Goal: Complete application form

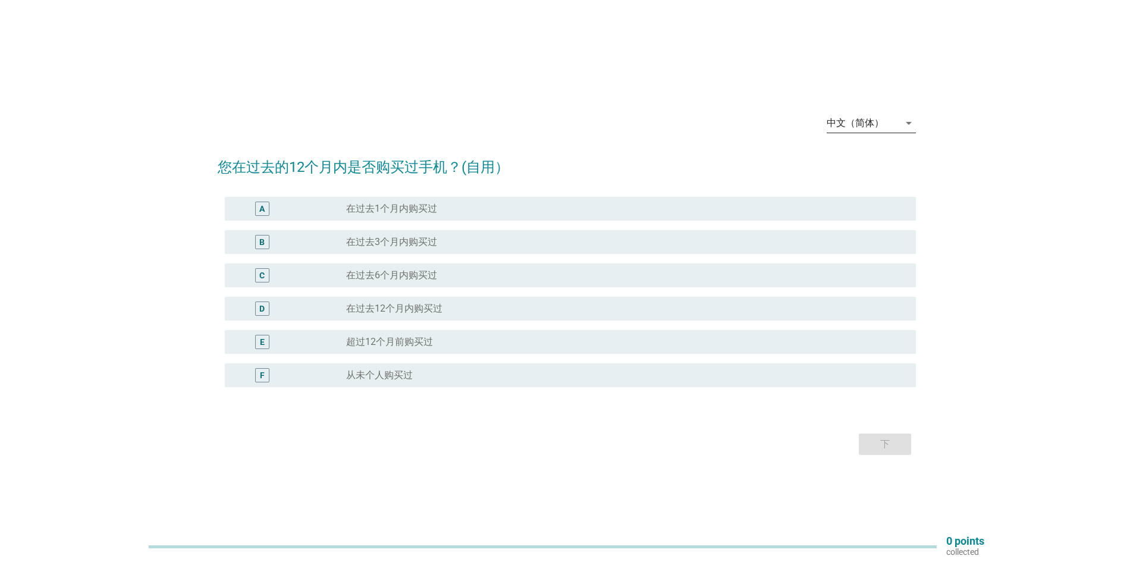
click at [882, 124] on div "中文（简体）" at bounding box center [855, 123] width 57 height 11
click at [866, 133] on div "English" at bounding box center [871, 133] width 70 height 14
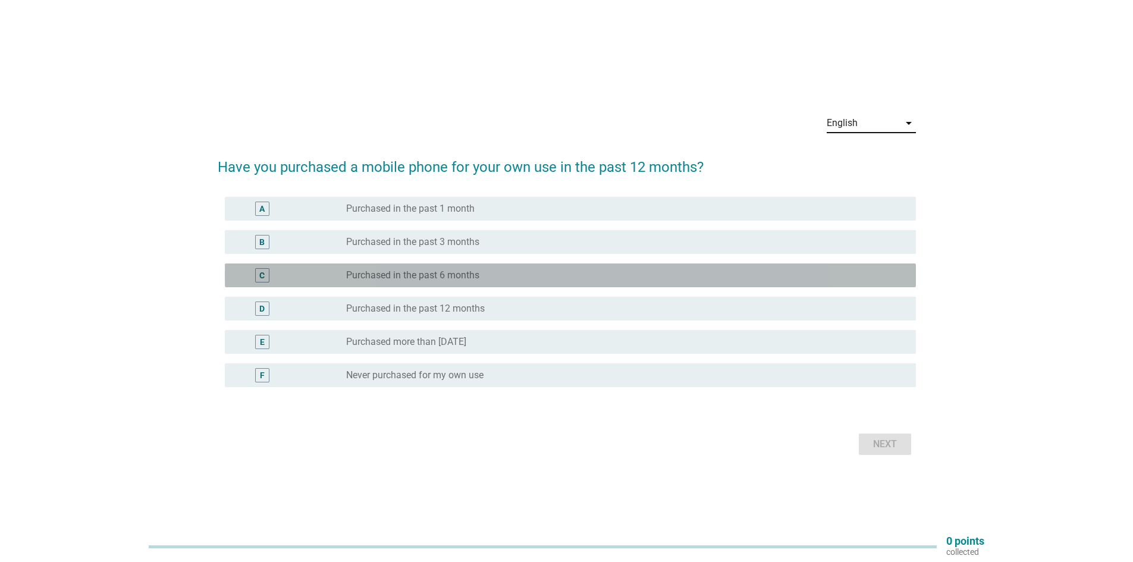
click at [396, 274] on label "Purchased in the past 6 months" at bounding box center [412, 275] width 133 height 12
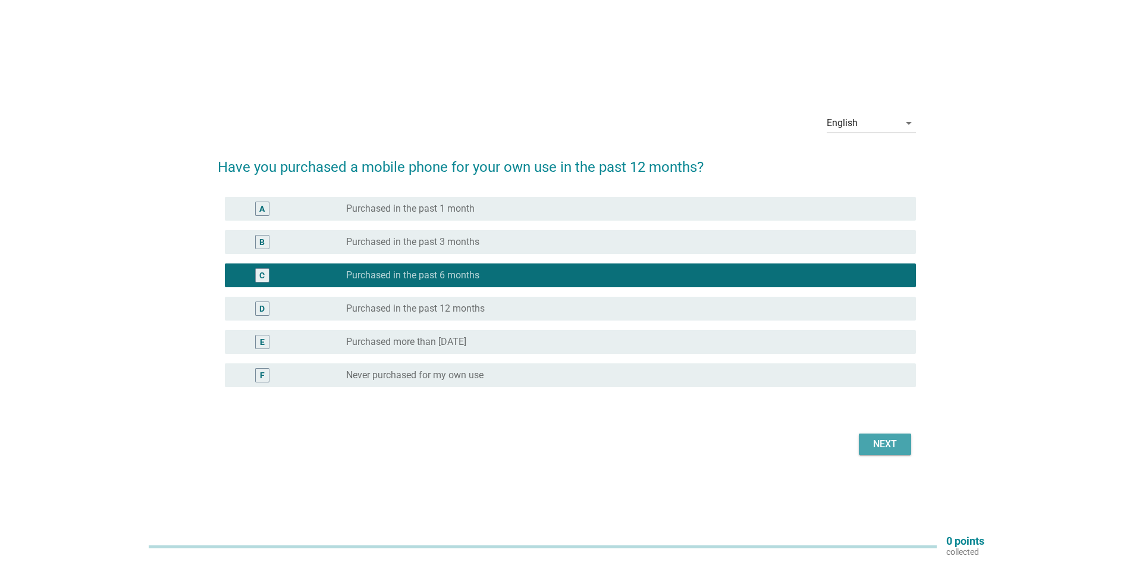
click at [874, 438] on div "Next" at bounding box center [884, 444] width 33 height 14
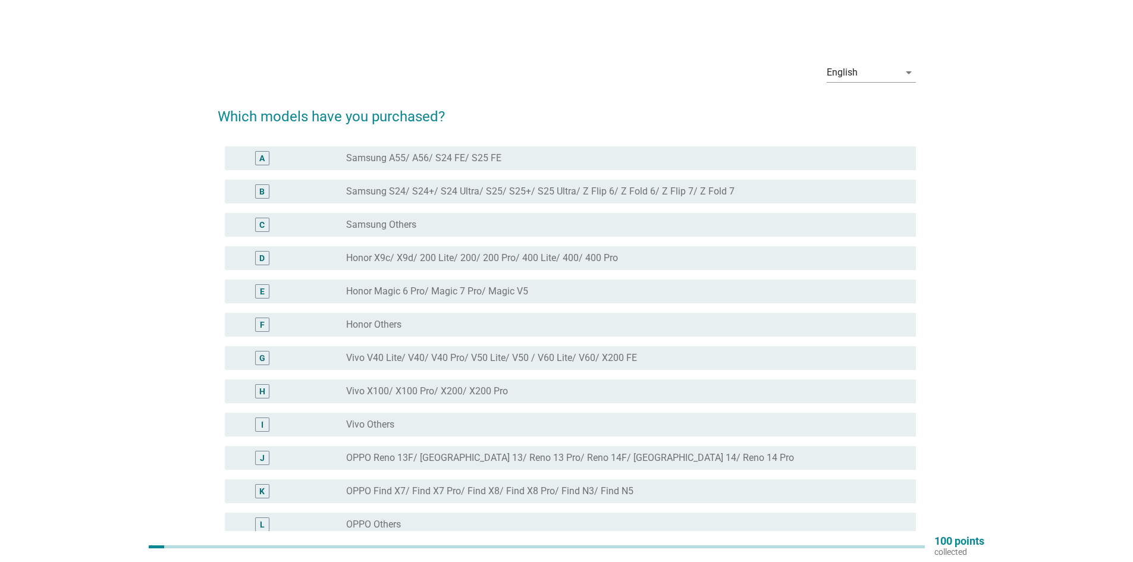
click at [416, 451] on div "radio_button_unchecked OPPO Reno 13F/ Reno 13/ Reno 13 Pro/ Reno 14F/ [GEOGRAPH…" at bounding box center [626, 458] width 560 height 14
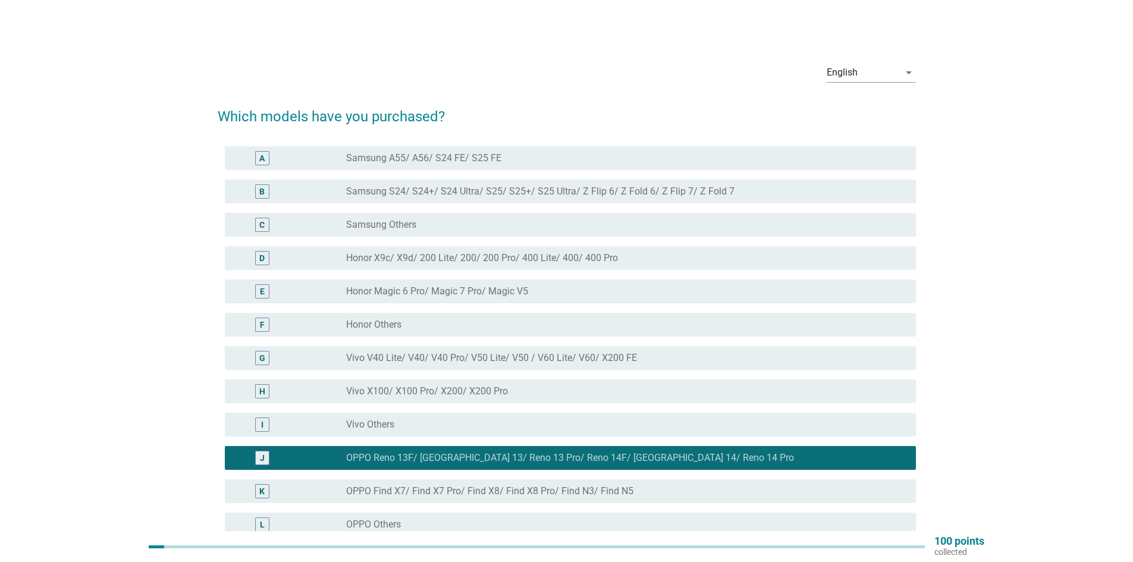
click at [413, 376] on div "H radio_button_unchecked Vivo X100/ X100 Pro/ X200/ X200 Pro" at bounding box center [567, 391] width 698 height 33
click at [414, 362] on label "Vivo V40 Lite/ V40/ V40 Pro/ V50 Lite/ V50 / V60 Lite/ V60/ X200 FE" at bounding box center [491, 358] width 291 height 12
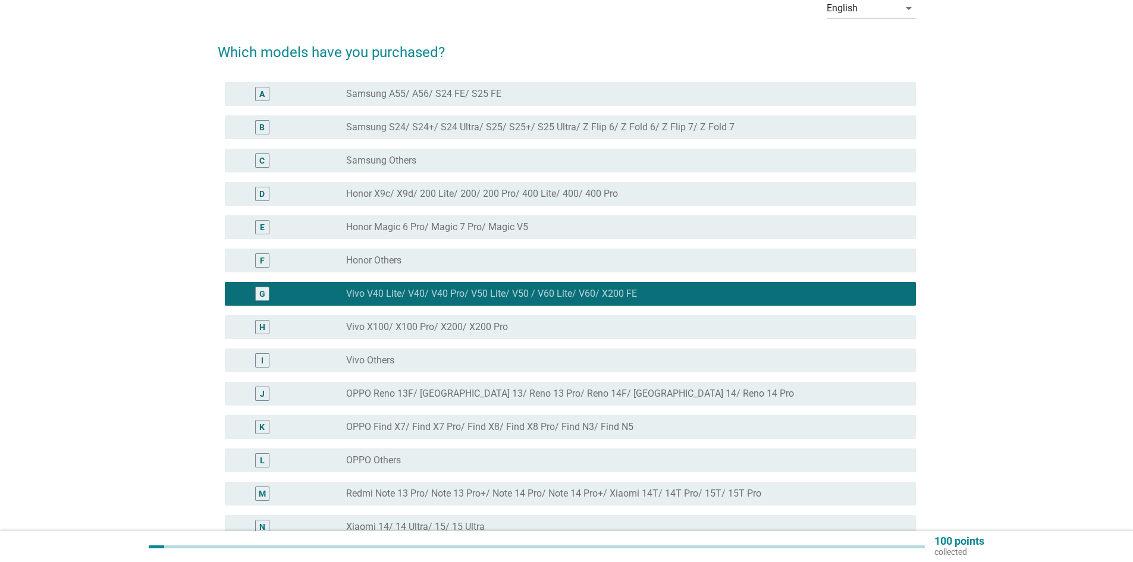
scroll to position [59, 0]
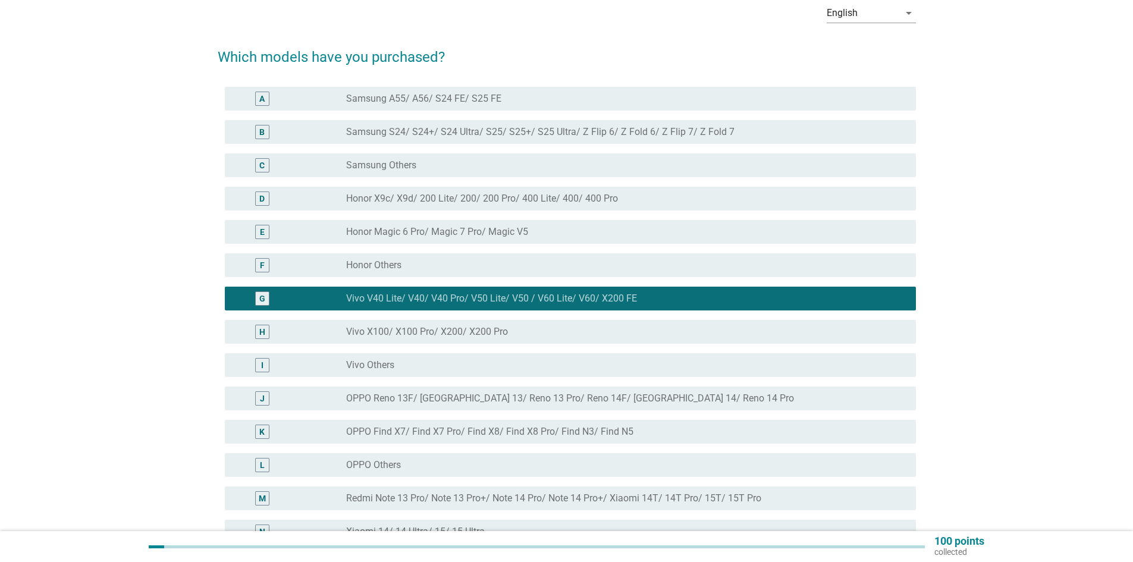
click at [405, 465] on div "radio_button_unchecked OPPO Others" at bounding box center [621, 465] width 551 height 12
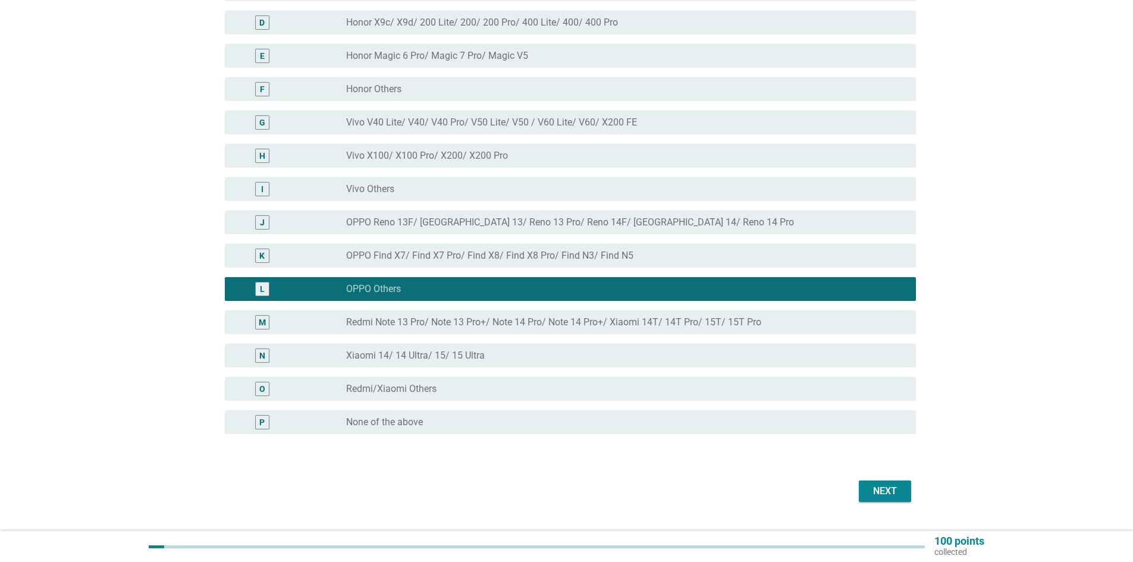
scroll to position [238, 0]
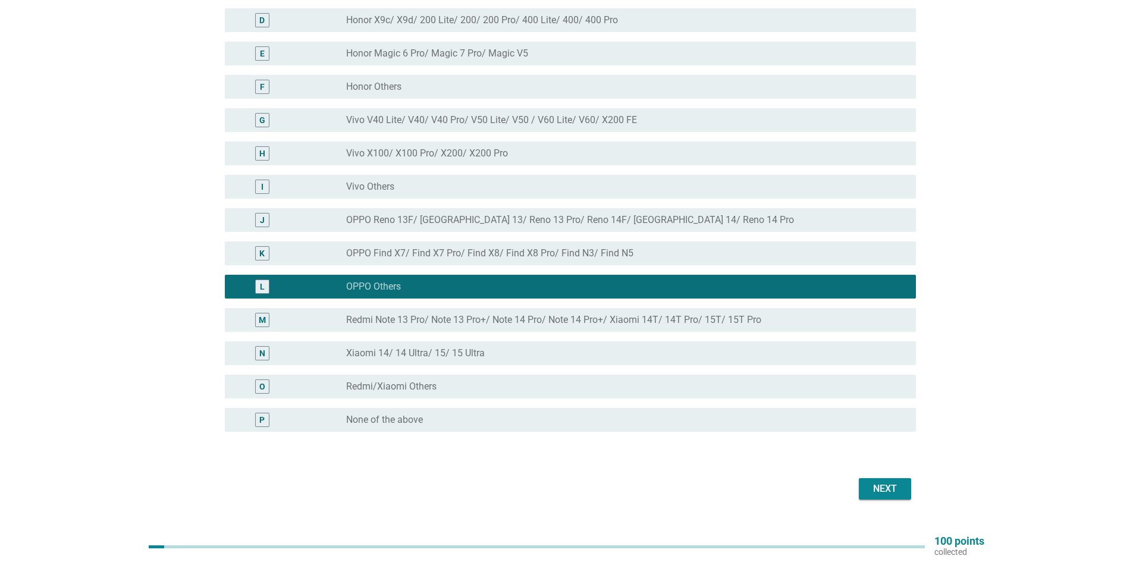
click at [880, 490] on div "Next" at bounding box center [884, 489] width 33 height 14
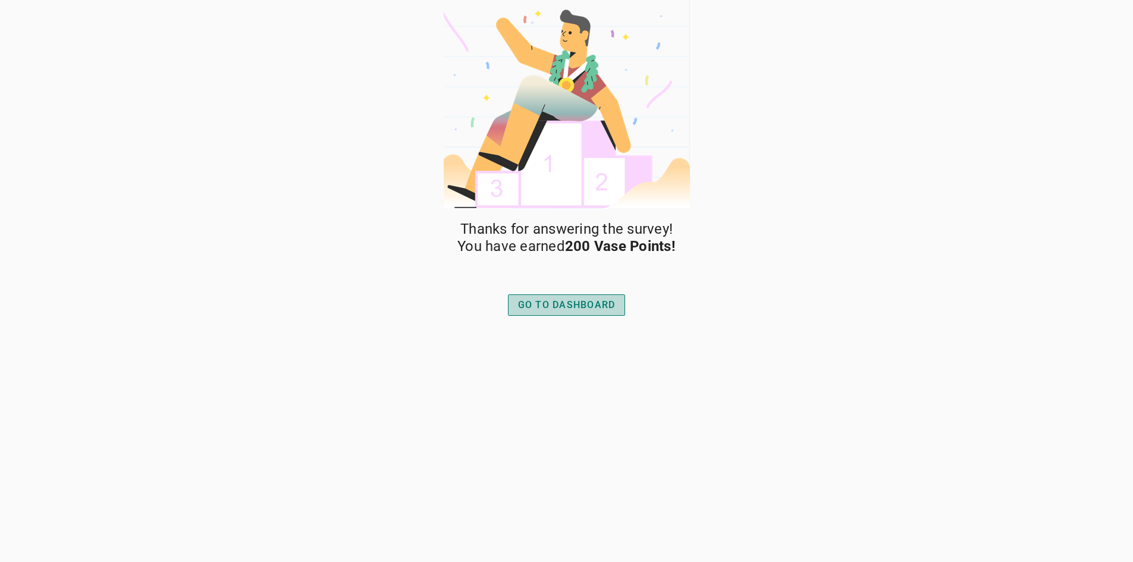
click at [583, 300] on div "GO TO DASHBOARD" at bounding box center [567, 305] width 98 height 14
